Goal: Register for event/course

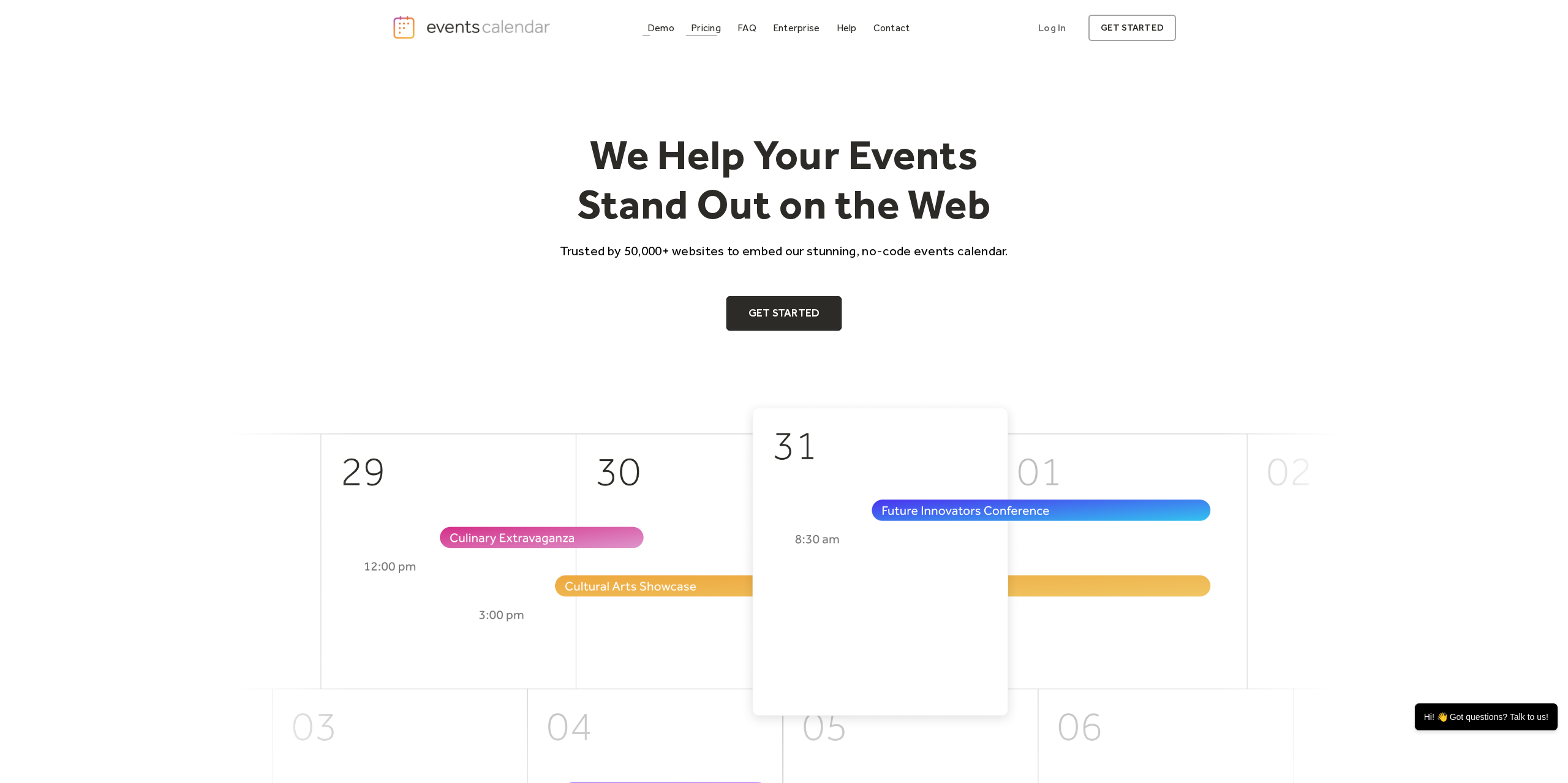
click at [677, 30] on link "Demo" at bounding box center [661, 28] width 37 height 16
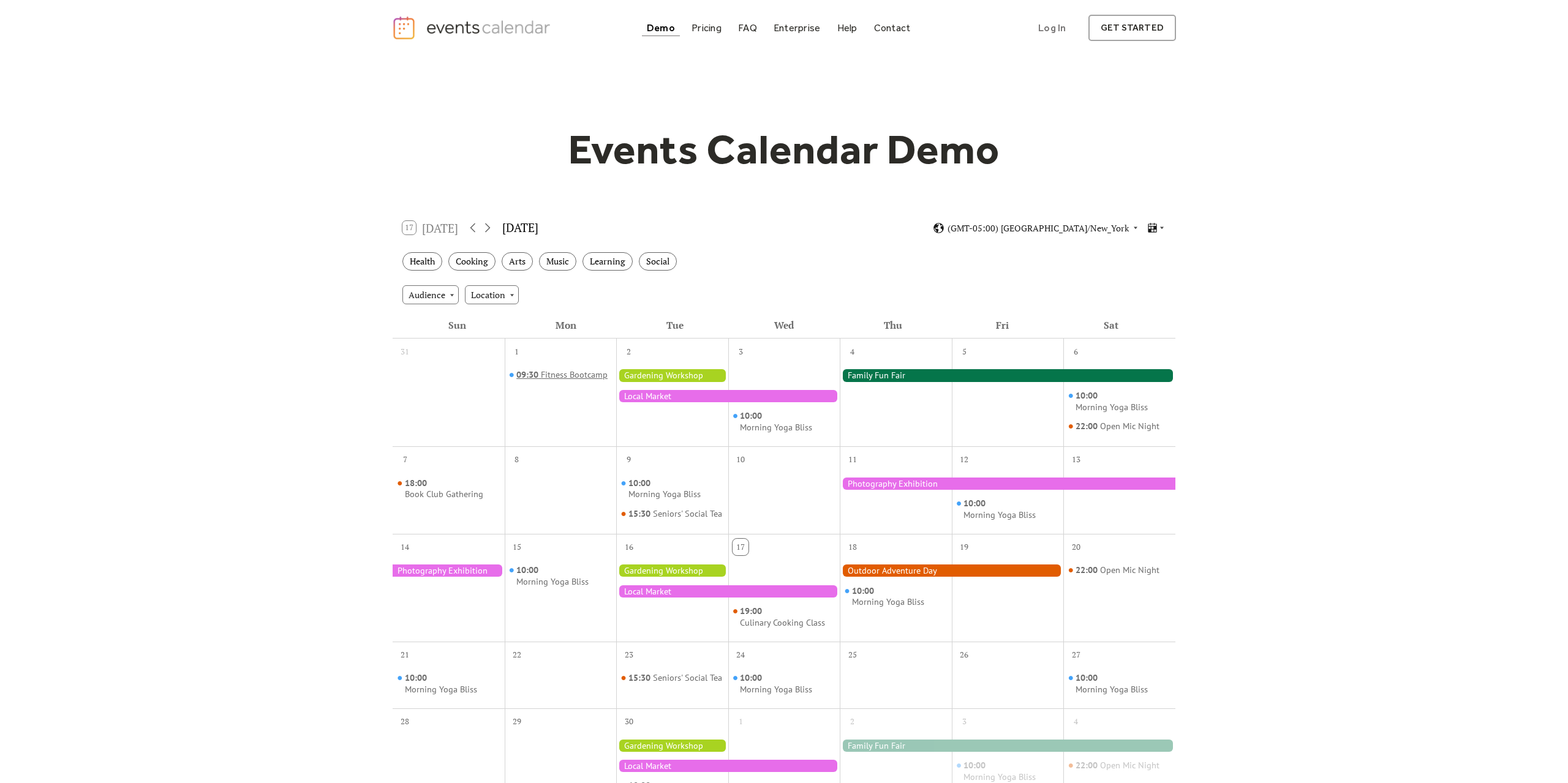
click at [561, 376] on div "Fitness Bootcamp" at bounding box center [574, 375] width 67 height 11
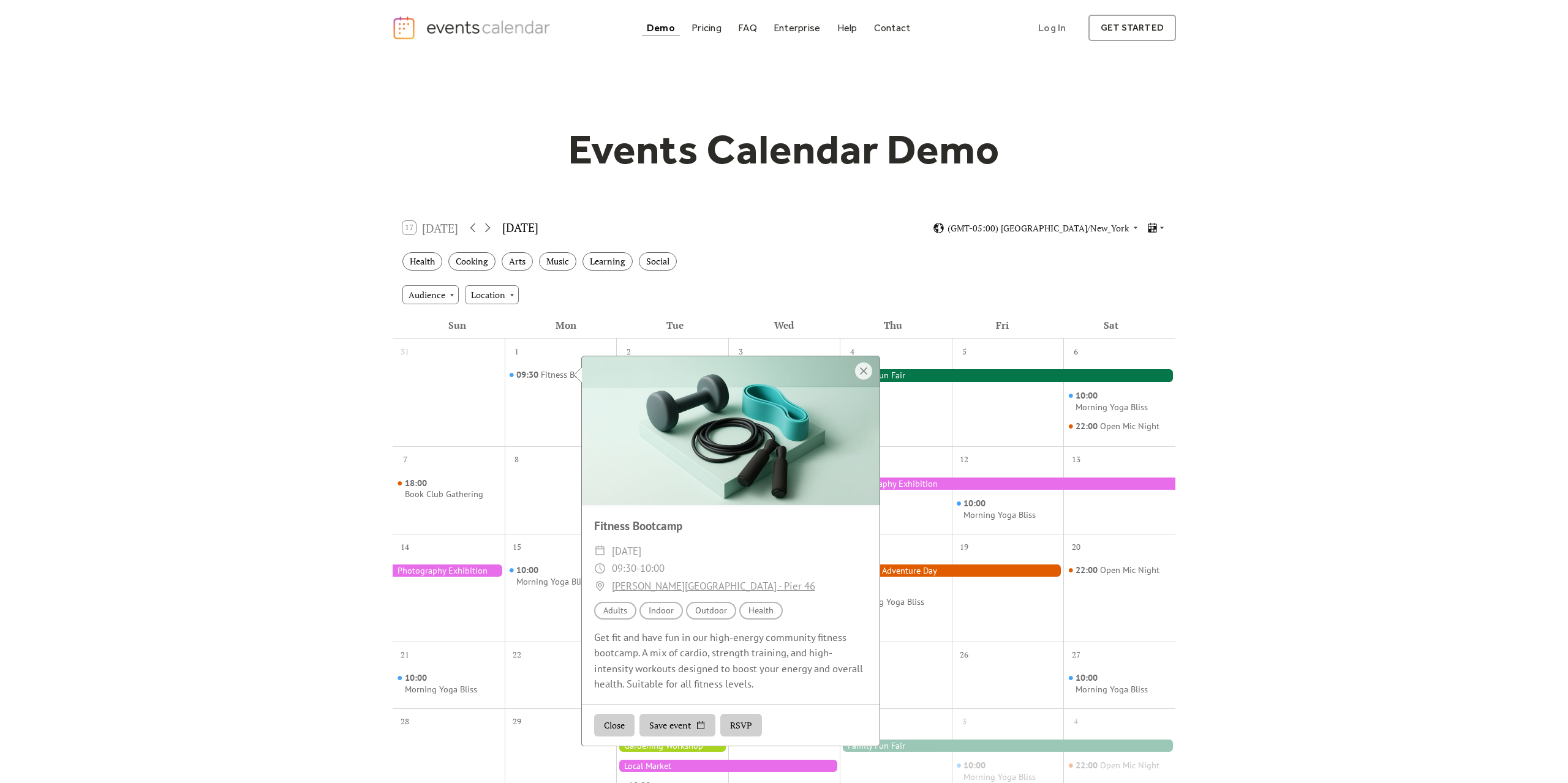
click at [751, 732] on button "RSVP" at bounding box center [741, 725] width 42 height 23
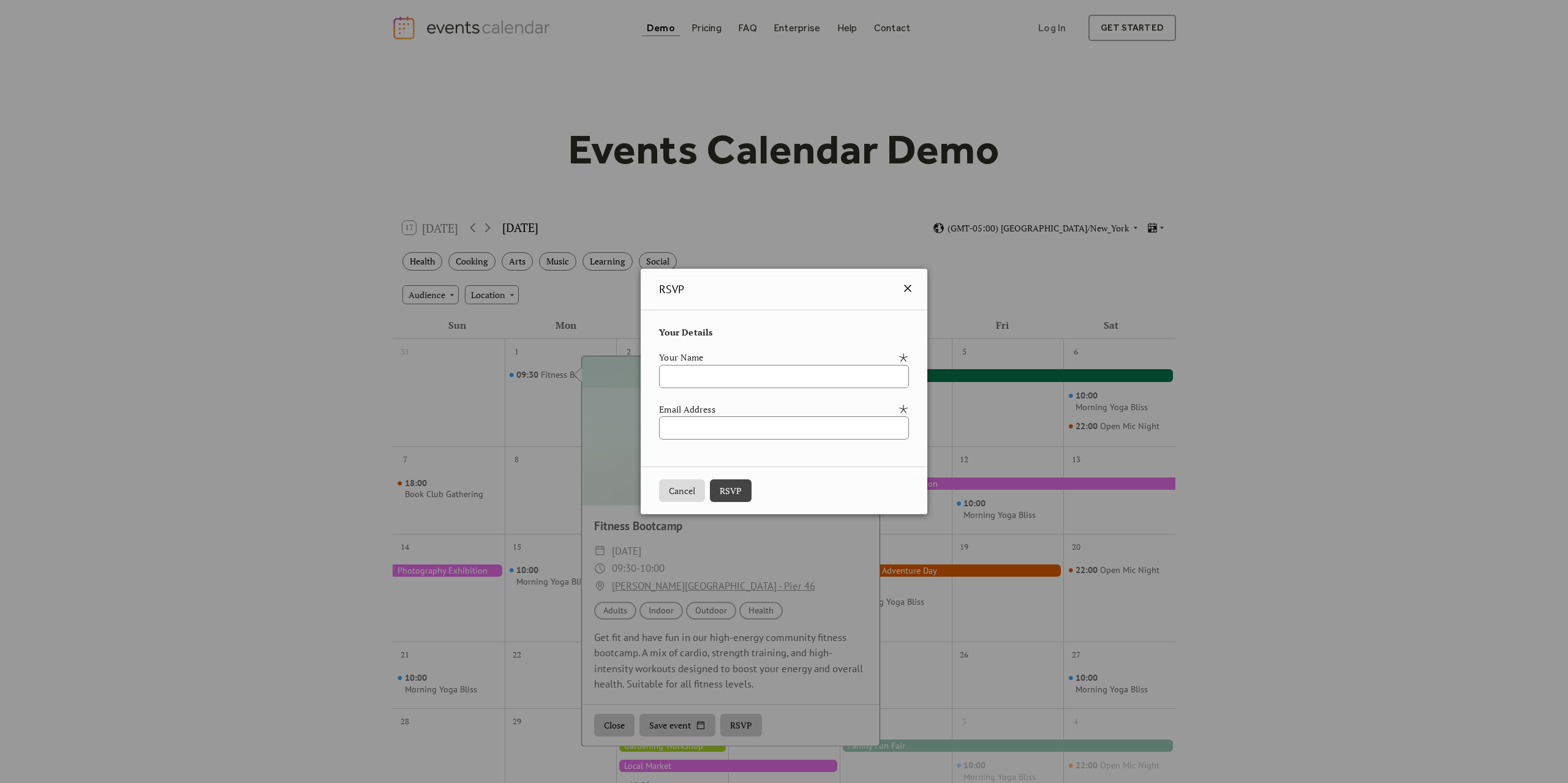
click at [915, 284] on icon at bounding box center [907, 288] width 15 height 15
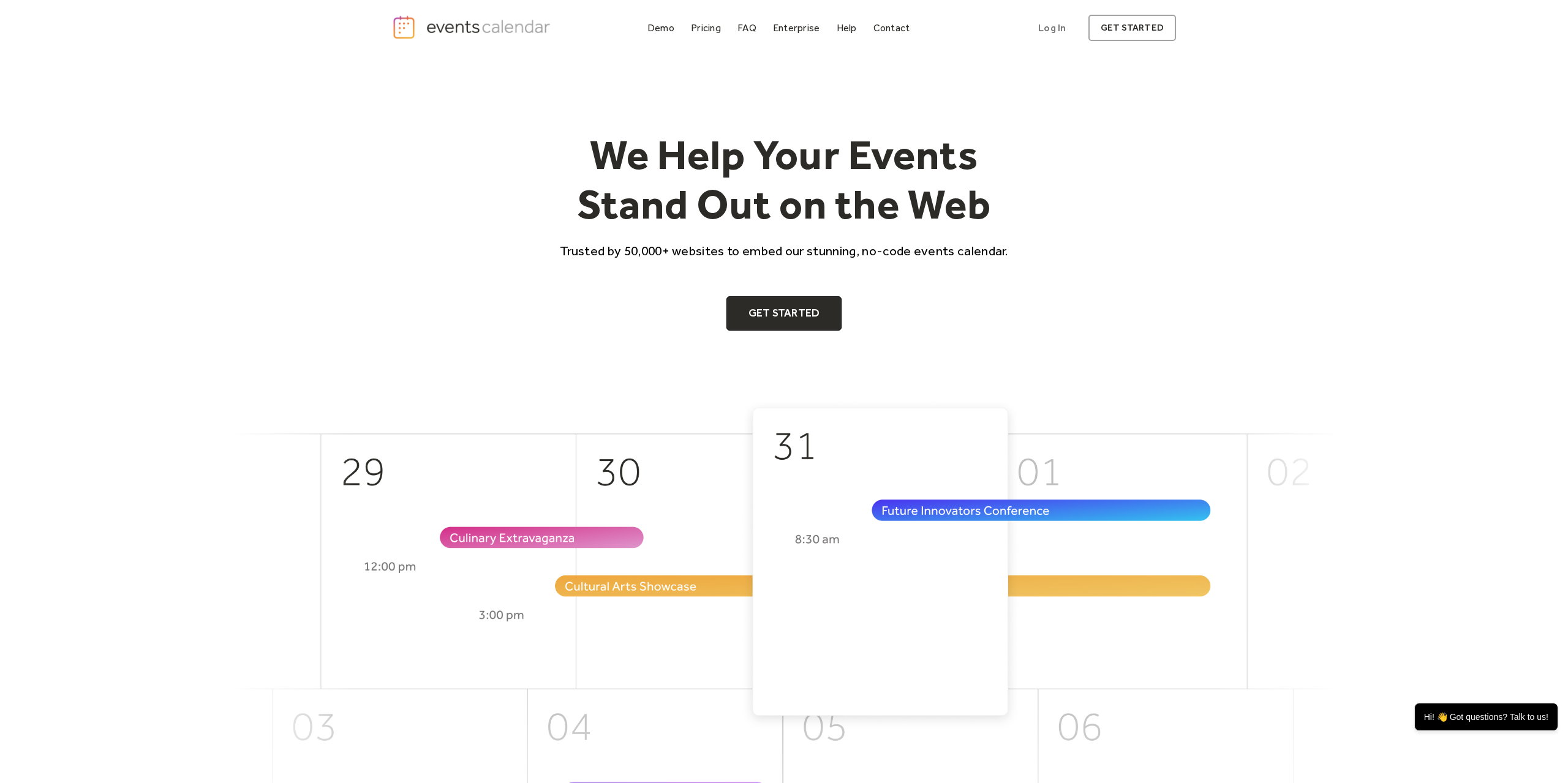
click at [669, 11] on div "Demo Pricing FAQ Enterprise Help Contact Log In Get Started Log In get started" at bounding box center [784, 28] width 1568 height 56
click at [665, 13] on div "Demo Pricing FAQ Enterprise Help Contact Log In Get Started Log In get started" at bounding box center [784, 28] width 1568 height 56
click at [664, 29] on div "Demo" at bounding box center [661, 28] width 27 height 7
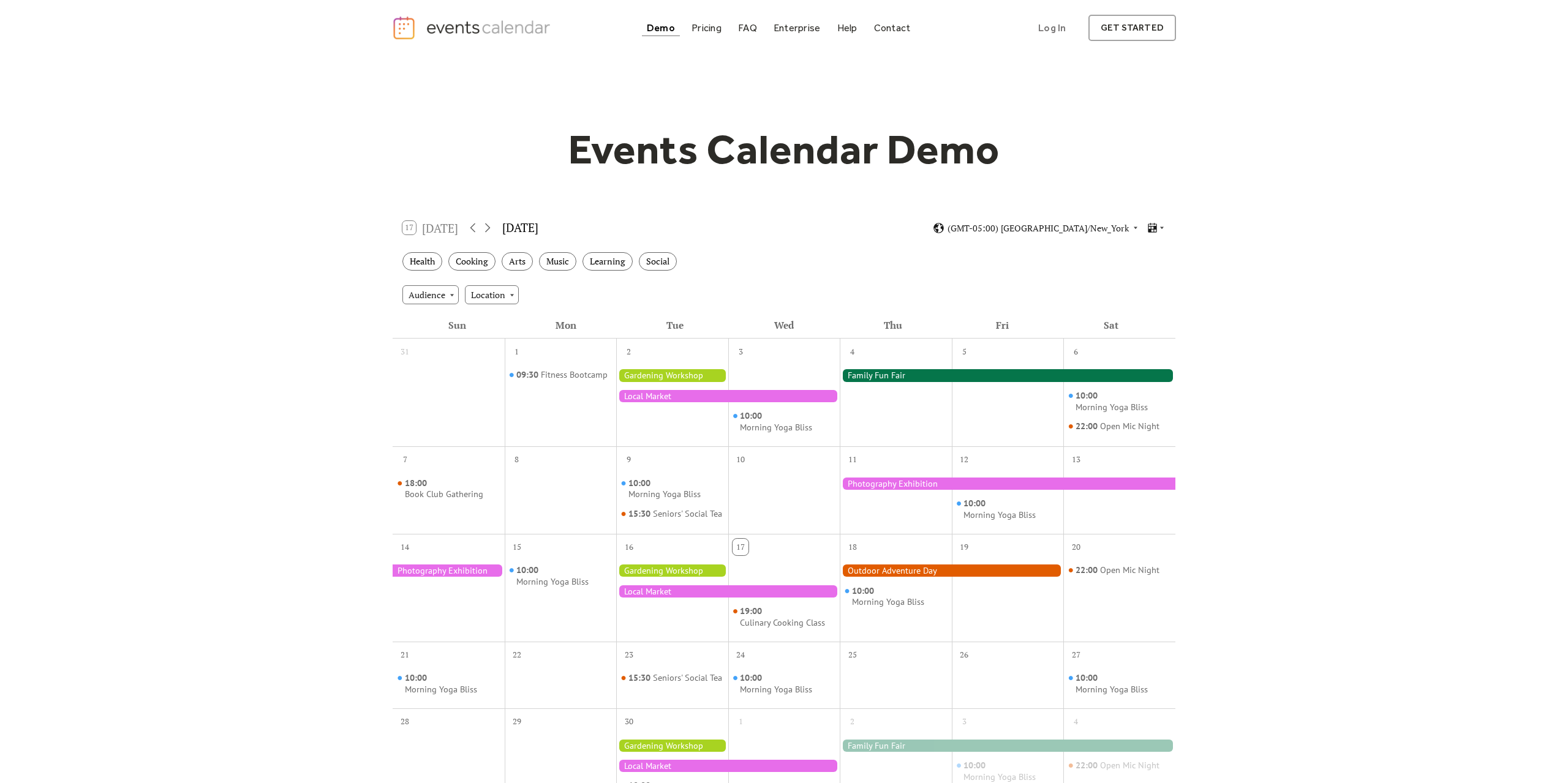
click at [779, 393] on div at bounding box center [727, 396] width 224 height 12
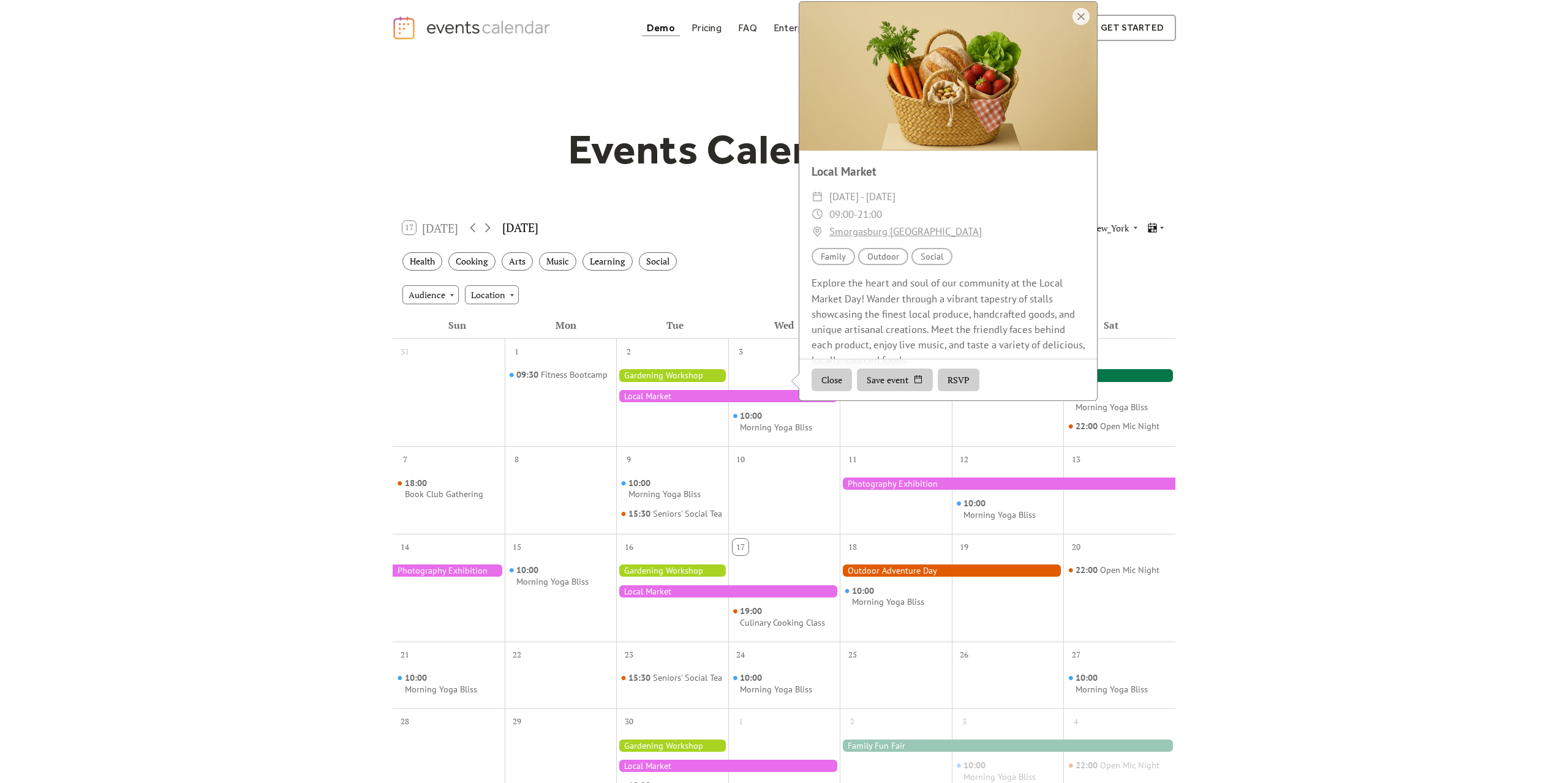
scroll to position [22, 0]
